Goal: Check status: Check status

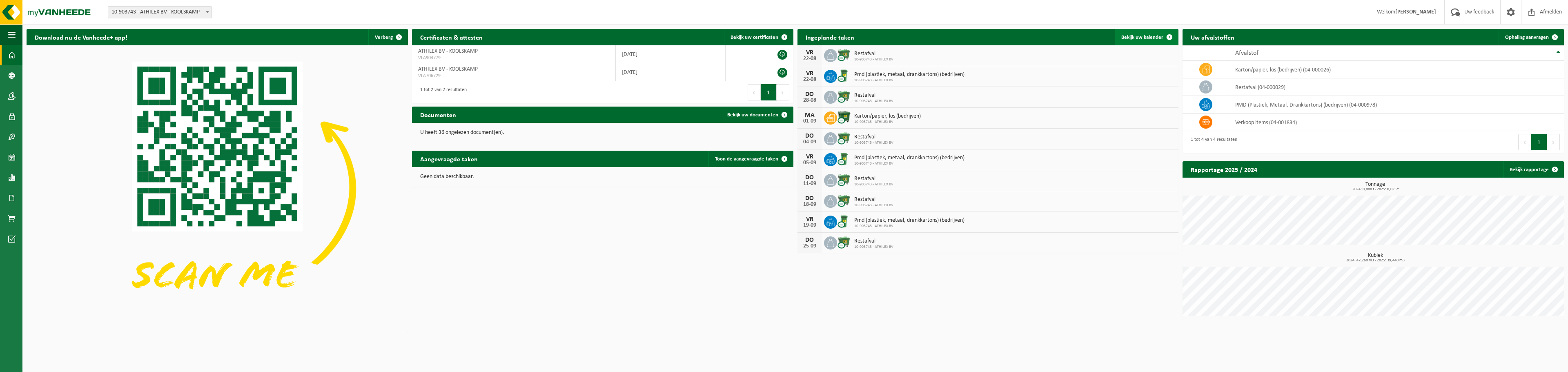
click at [1146, 34] on link "Bekijk uw kalender" at bounding box center [1146, 37] width 63 height 16
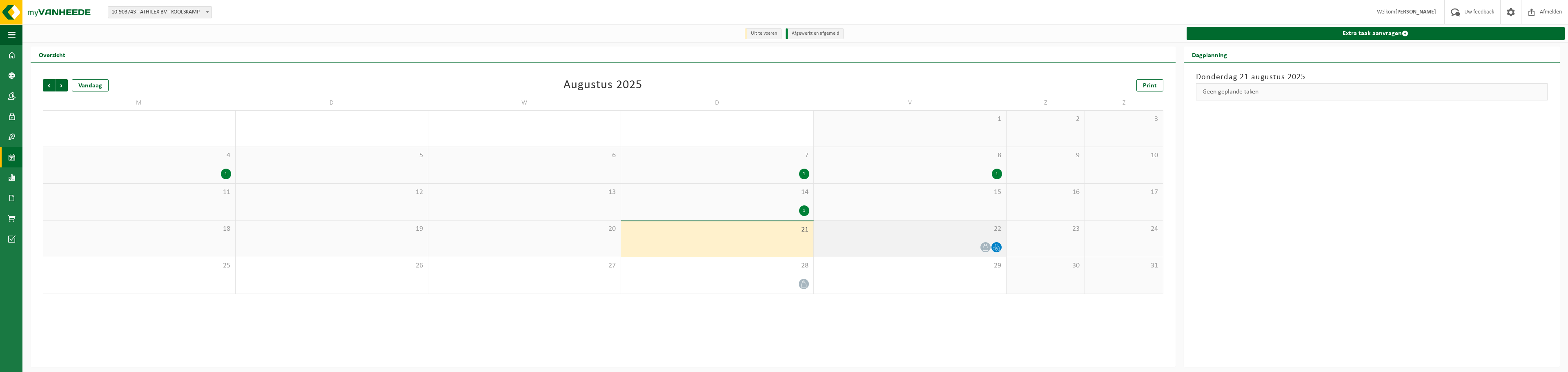
click at [997, 245] on icon at bounding box center [997, 248] width 7 height 7
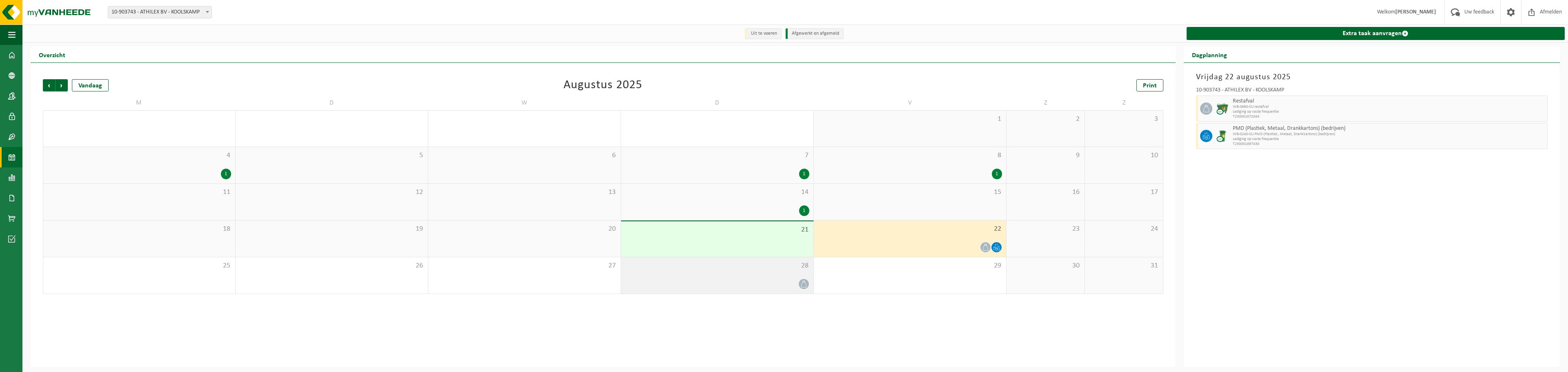
click at [792, 288] on div at bounding box center [717, 284] width 184 height 11
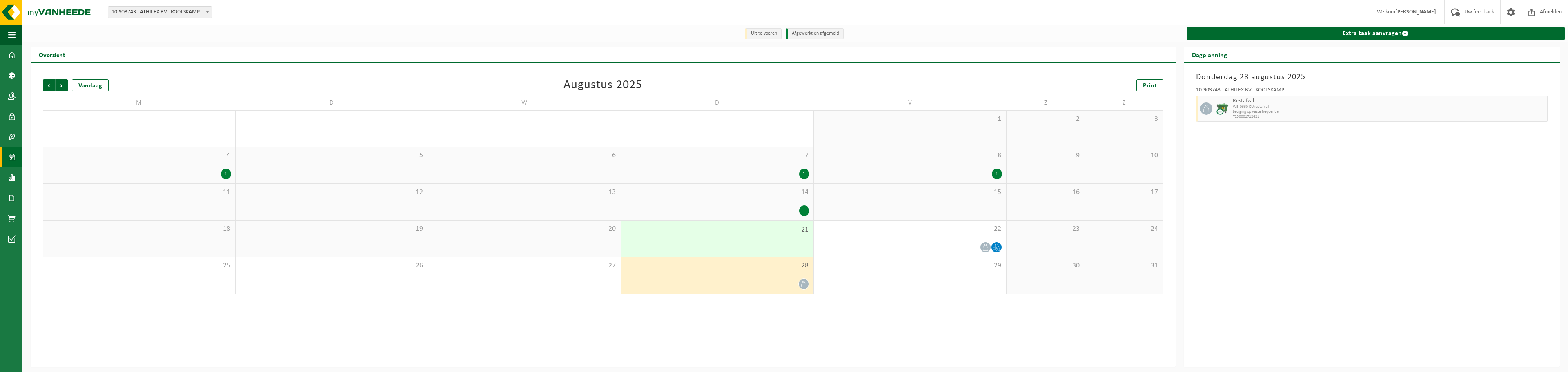
click at [806, 282] on icon at bounding box center [804, 284] width 7 height 7
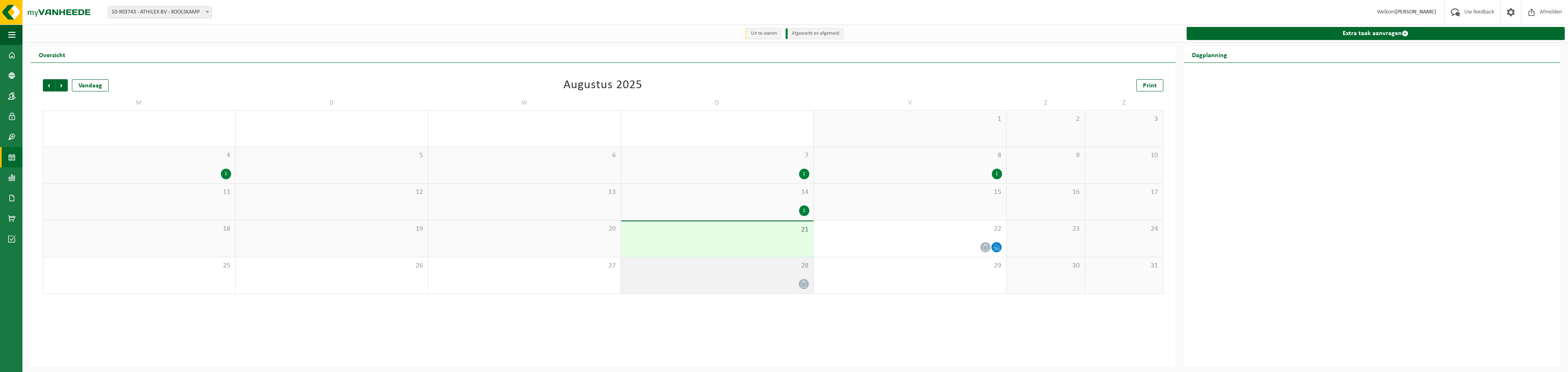
click at [800, 284] on span at bounding box center [804, 284] width 10 height 10
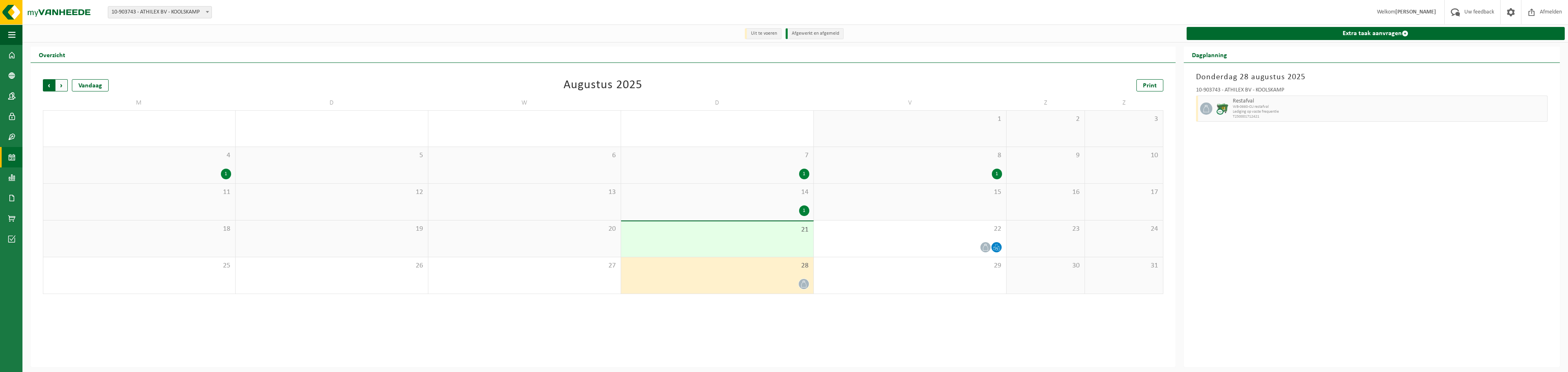
click at [59, 89] on span "Volgende" at bounding box center [62, 85] width 12 height 12
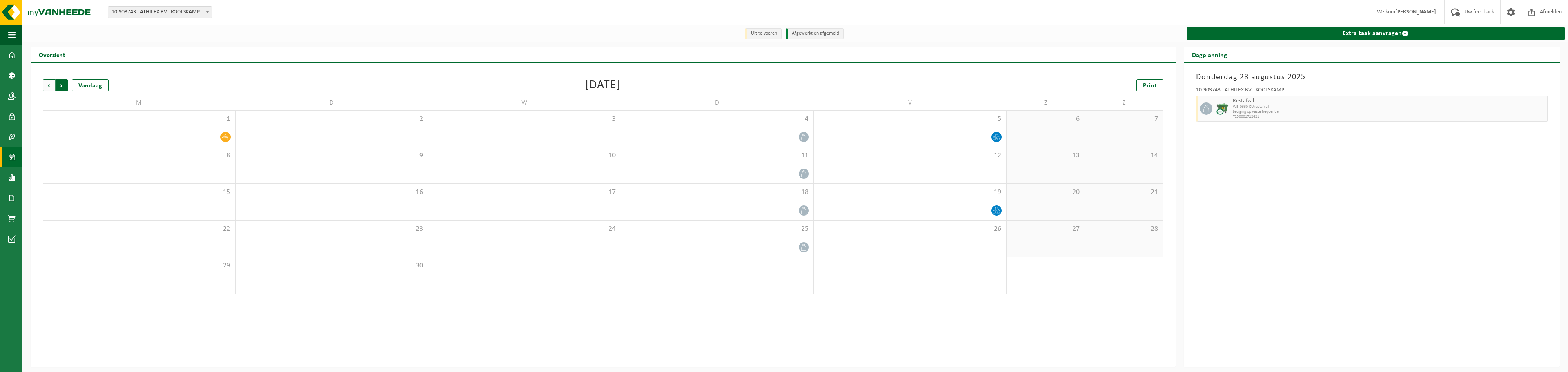
click at [50, 91] on span "Vorige" at bounding box center [49, 85] width 12 height 12
